Goal: Complete application form

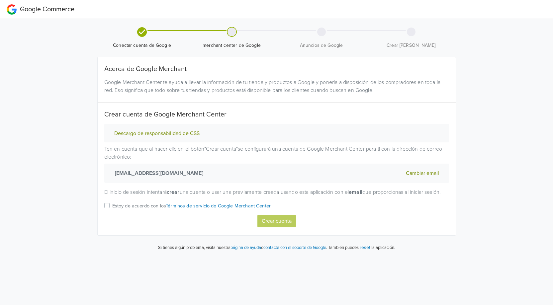
click at [137, 210] on p "Estoy de acuerdo con los Términos de servicio de Google Merchant Center" at bounding box center [191, 206] width 159 height 7
click at [0, 0] on input "Estoy de acuerdo con los Términos de servicio de Google Merchant Center" at bounding box center [0, 0] width 0 height 0
click at [281, 228] on button "Crear cuenta" at bounding box center [277, 221] width 39 height 13
select select "cl"
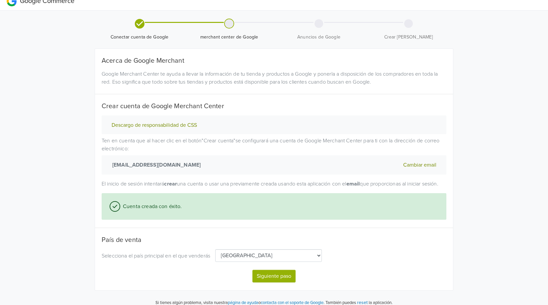
scroll to position [23, 0]
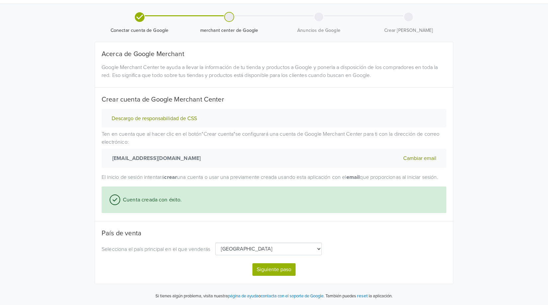
click at [270, 270] on button "Siguiente paso" at bounding box center [274, 270] width 43 height 13
select select "cl"
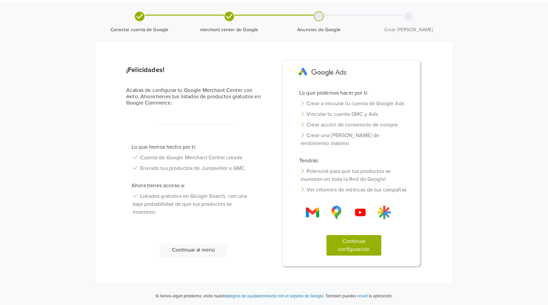
scroll to position [24, 0]
click at [204, 246] on button "Continuar al menú" at bounding box center [193, 250] width 67 height 13
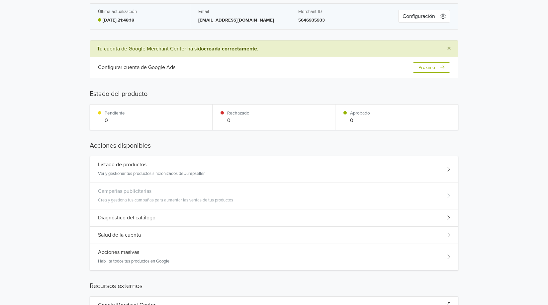
click at [423, 8] on div "Configuración" at bounding box center [424, 17] width 68 height 26
click at [424, 14] on button "Configuración" at bounding box center [424, 16] width 52 height 13
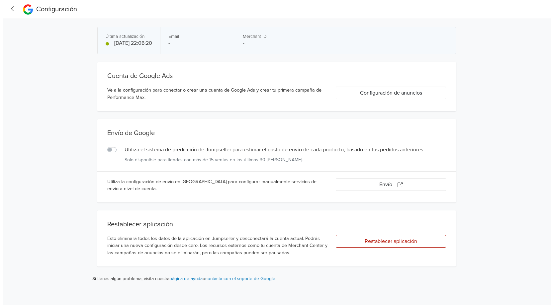
scroll to position [0, 0]
